Goal: Use online tool/utility: Utilize a website feature to perform a specific function

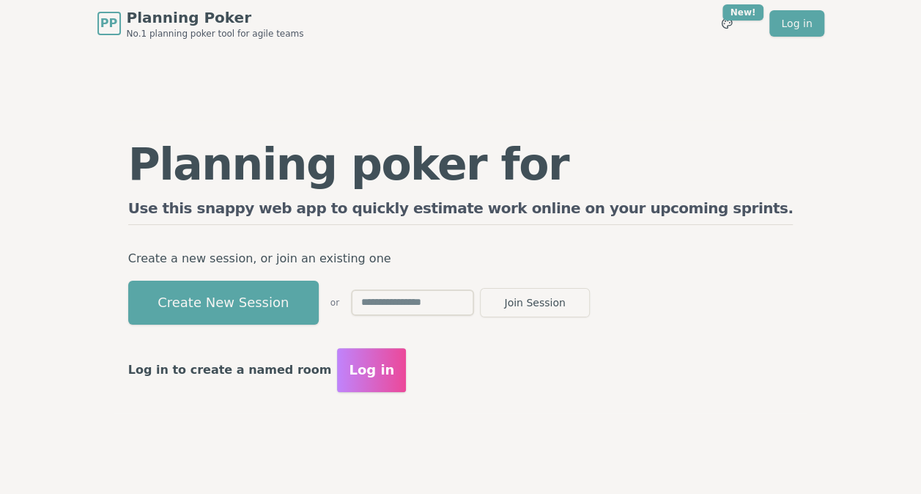
click at [305, 295] on button "Create New Session" at bounding box center [223, 303] width 190 height 44
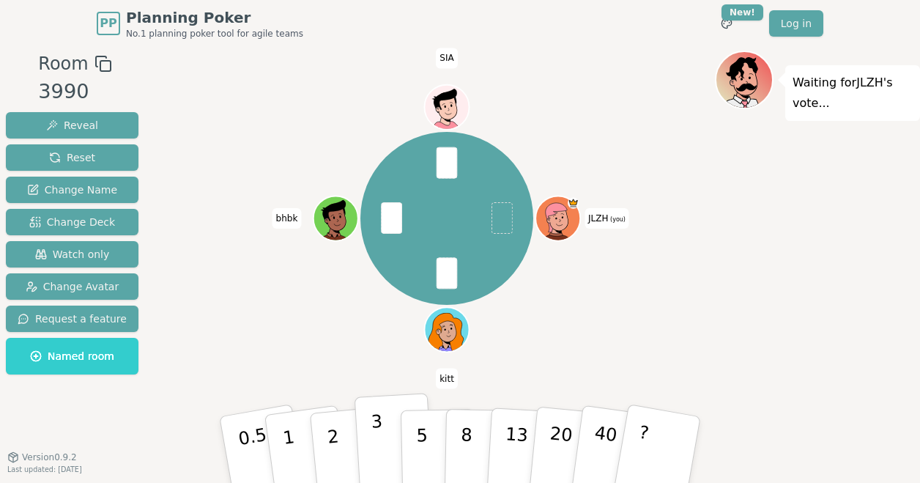
click at [382, 438] on button "3" at bounding box center [395, 450] width 80 height 114
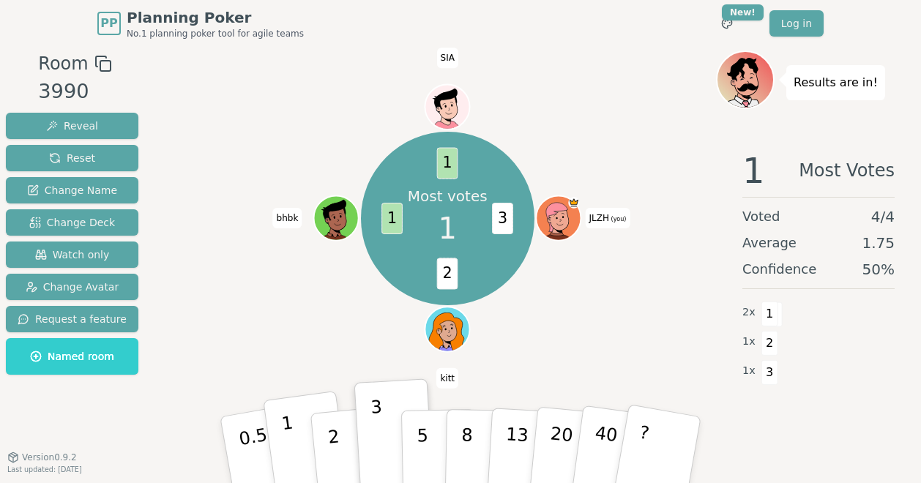
click at [286, 437] on p "1" at bounding box center [292, 452] width 22 height 80
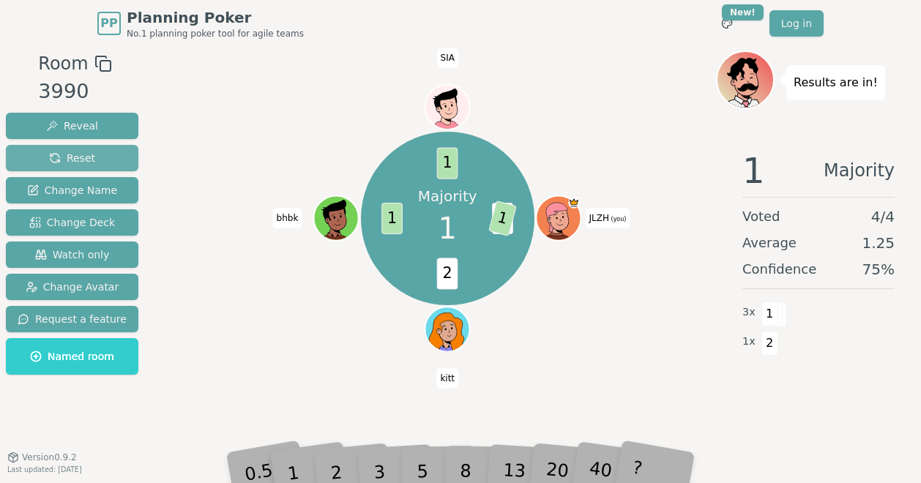
click at [81, 160] on span "Reset" at bounding box center [72, 158] width 46 height 15
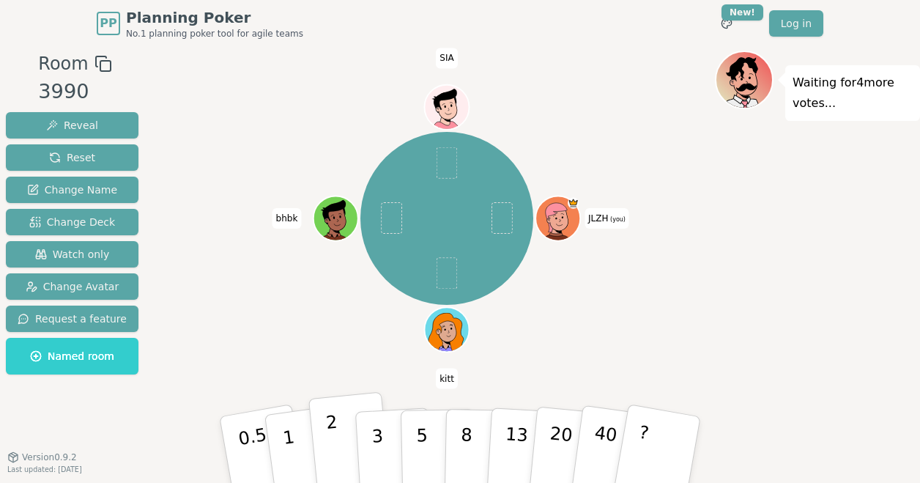
click at [337, 431] on button "2" at bounding box center [350, 450] width 84 height 116
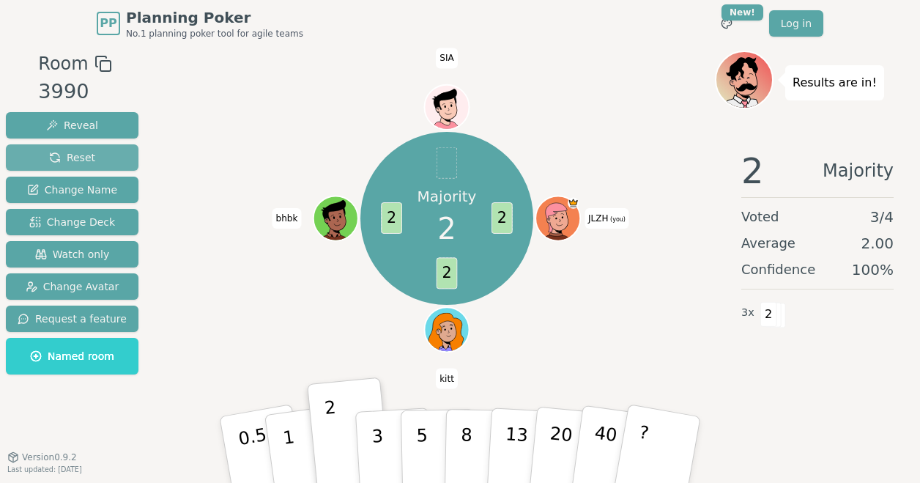
click at [62, 151] on span "Reset" at bounding box center [72, 157] width 46 height 15
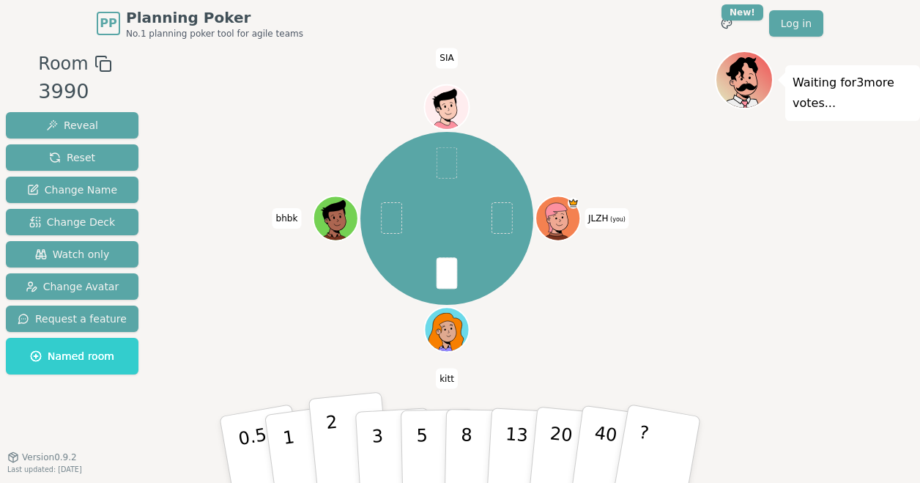
click at [320, 439] on button "2" at bounding box center [350, 450] width 84 height 116
click at [73, 116] on button "Reveal" at bounding box center [72, 125] width 133 height 26
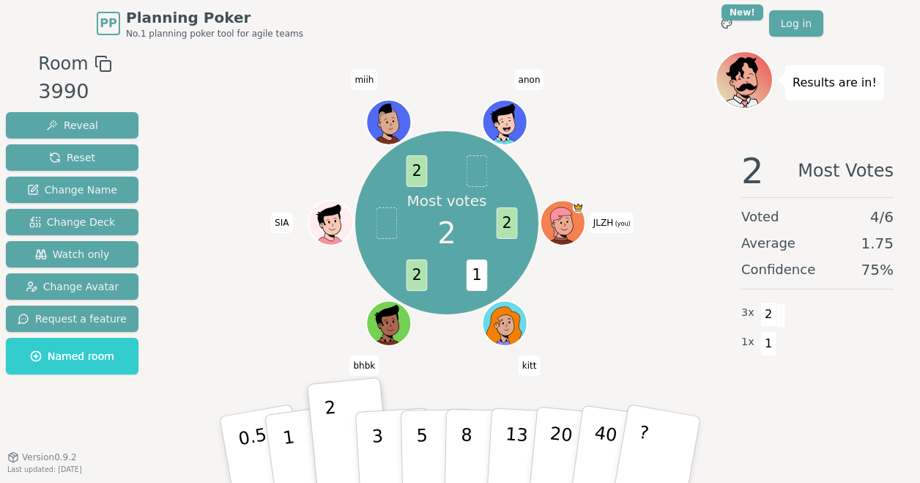
click at [656, 346] on div "Most votes 2 2 1 2 2 JLZH (you) kitt bhbk SIA miih anon" at bounding box center [447, 223] width 536 height 293
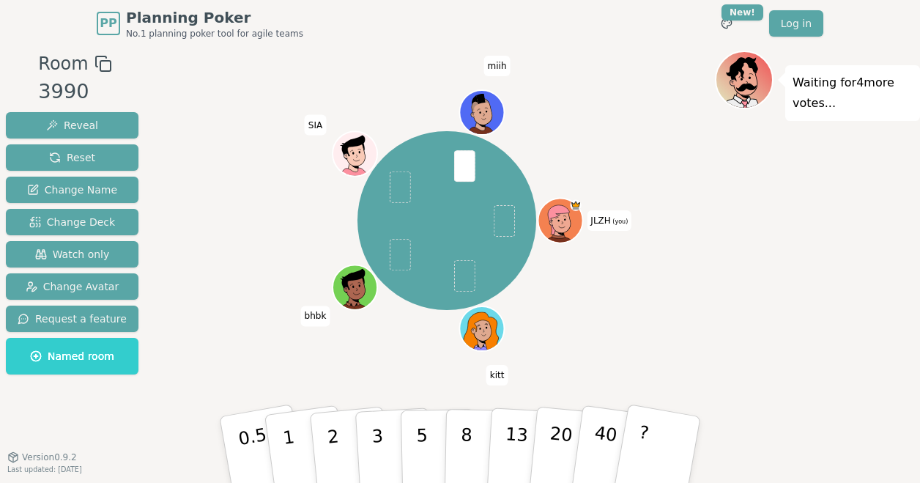
click at [406, 364] on div "JLZH (you) kitt bhbk SIA miih" at bounding box center [447, 221] width 536 height 288
click at [260, 437] on p "0.5" at bounding box center [254, 450] width 41 height 83
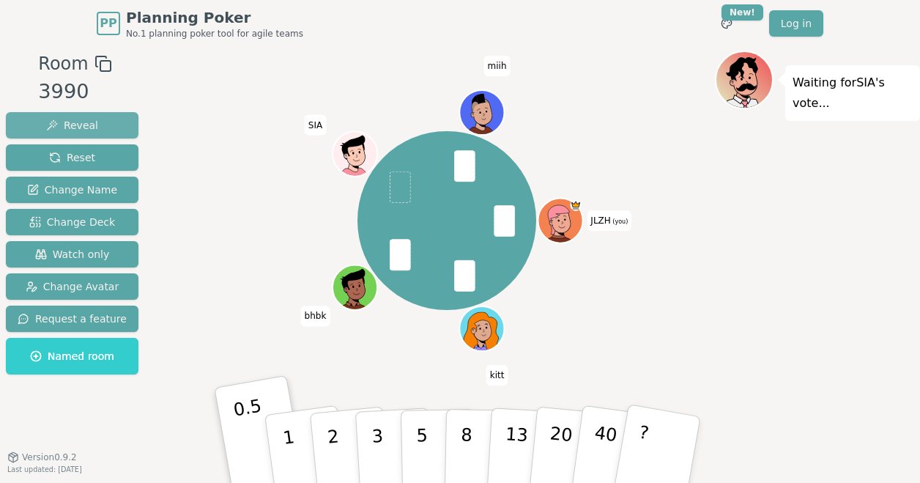
click at [62, 122] on span "Reveal" at bounding box center [72, 125] width 52 height 15
